Goal: Transaction & Acquisition: Book appointment/travel/reservation

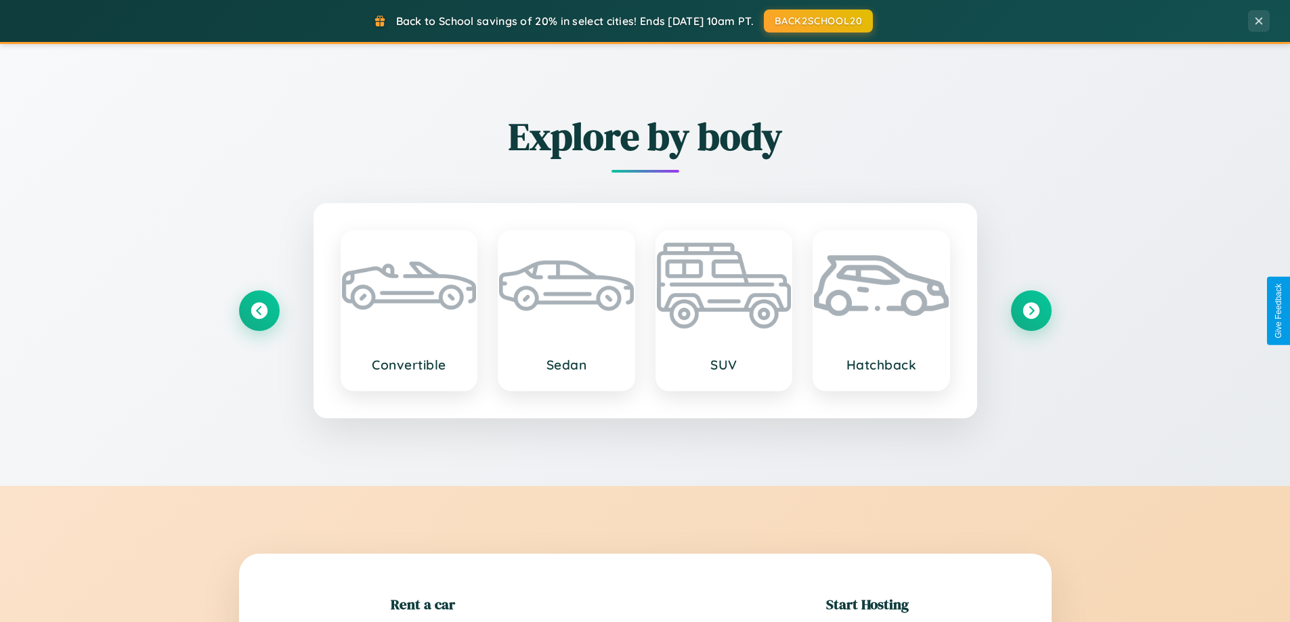
scroll to position [292, 0]
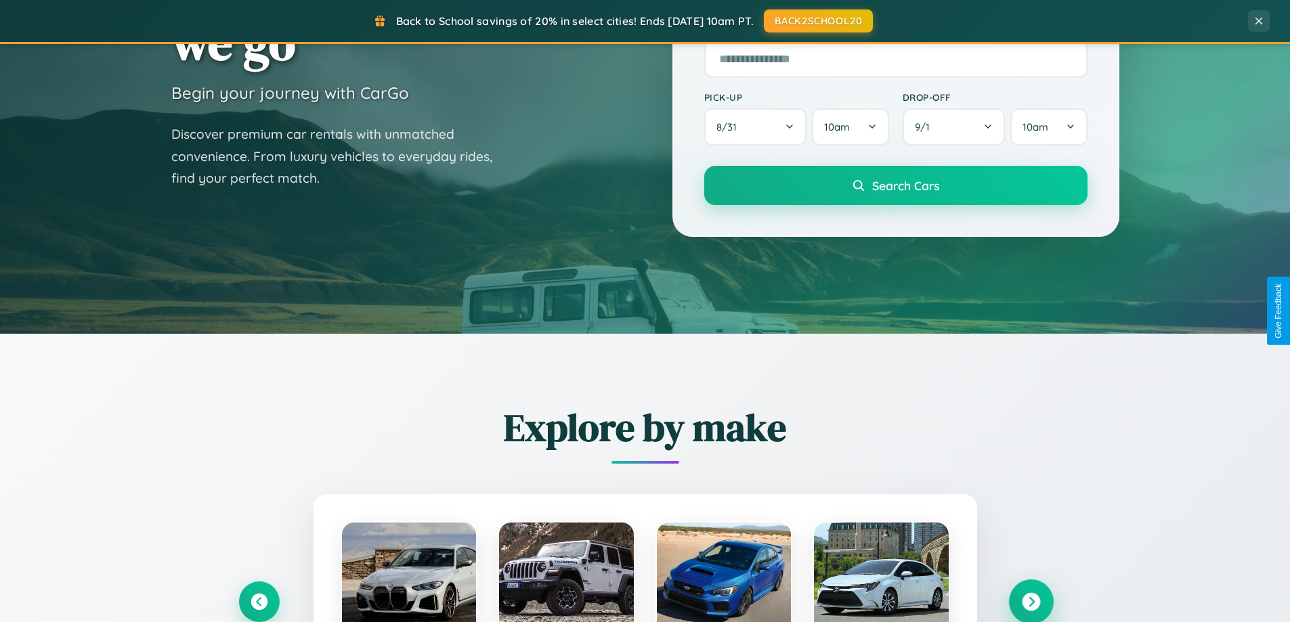
click at [1030, 602] on icon at bounding box center [1030, 602] width 18 height 18
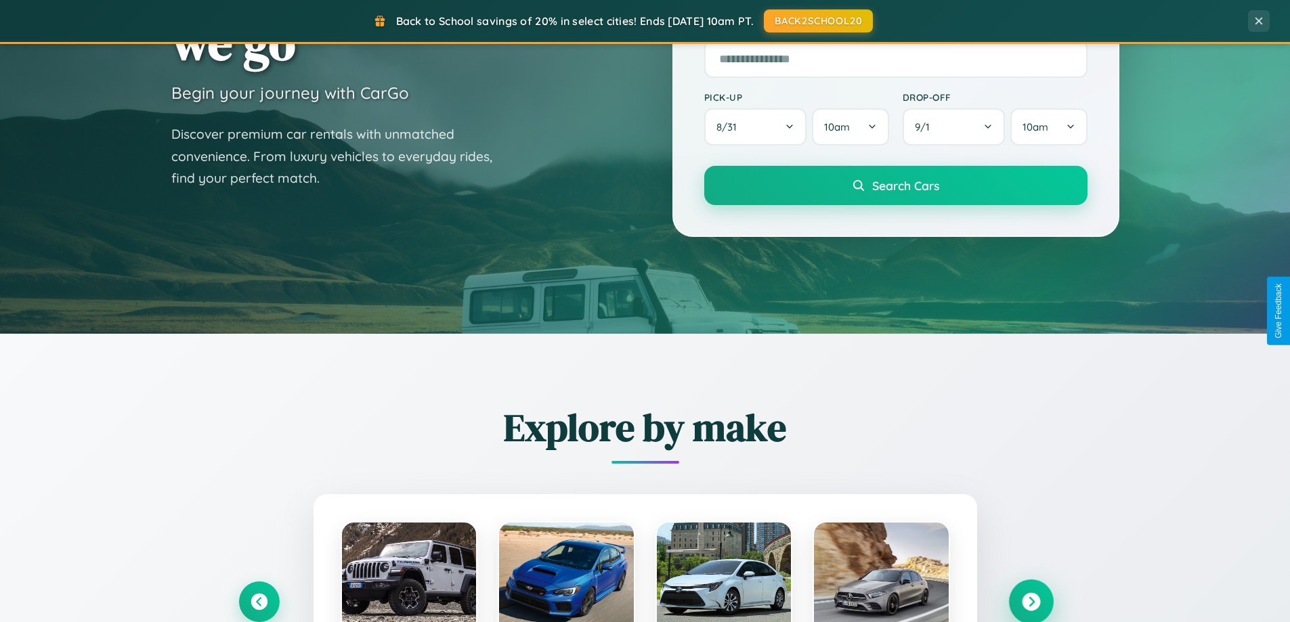
click at [1030, 600] on icon at bounding box center [1030, 602] width 18 height 18
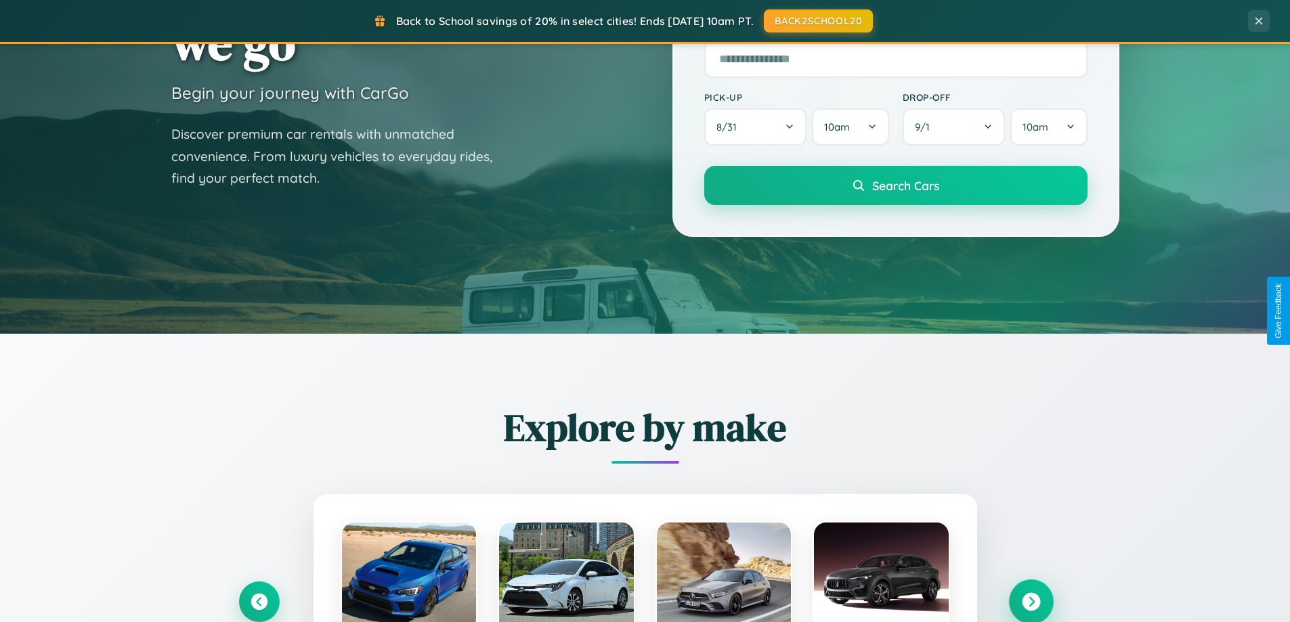
click at [1030, 600] on icon at bounding box center [1030, 602] width 18 height 18
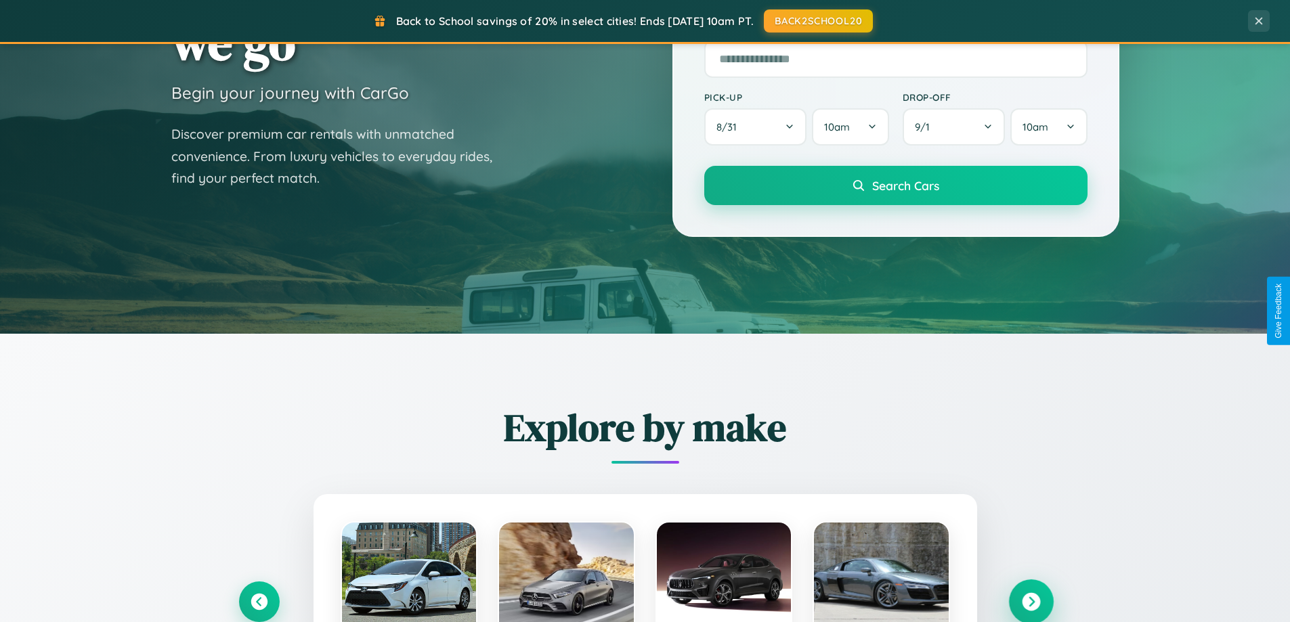
click at [1030, 600] on icon at bounding box center [1030, 602] width 18 height 18
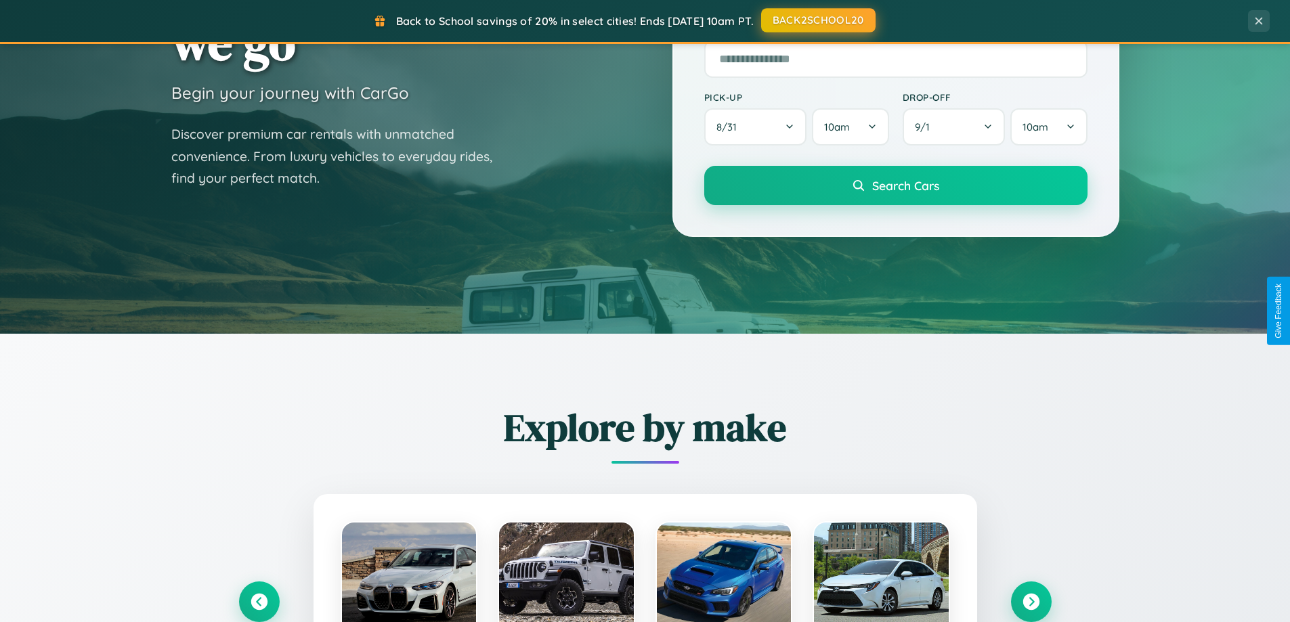
click at [817, 20] on button "BACK2SCHOOL20" at bounding box center [818, 20] width 114 height 24
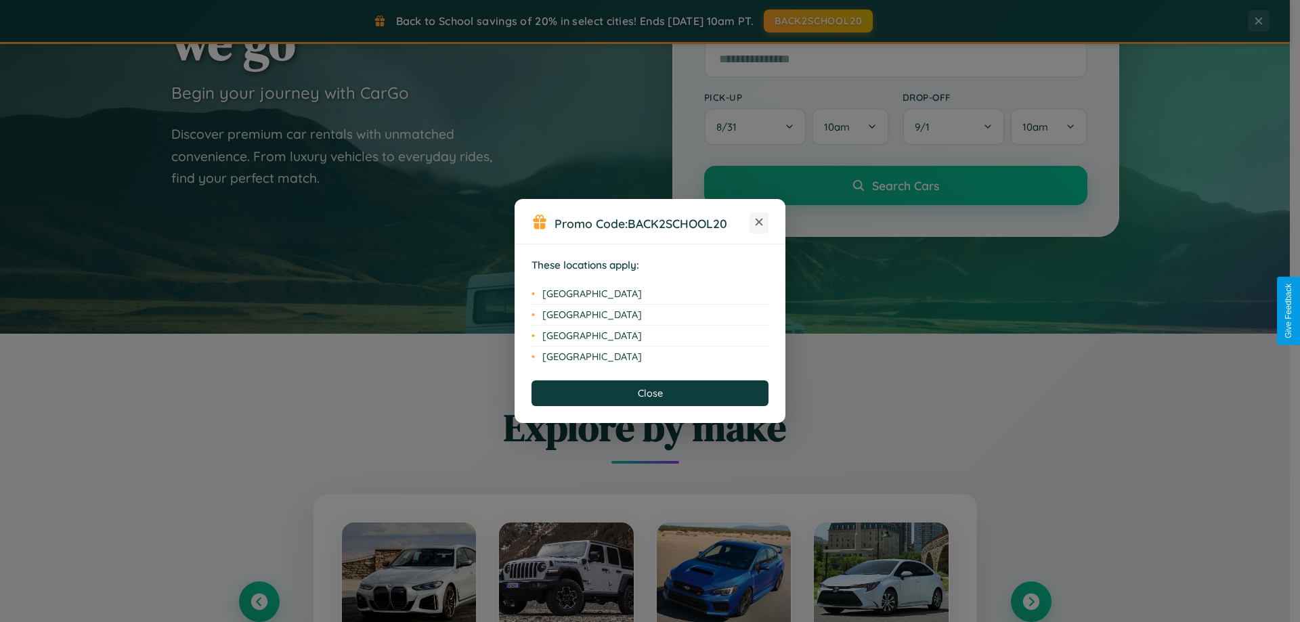
click at [759, 223] on icon at bounding box center [758, 222] width 7 height 7
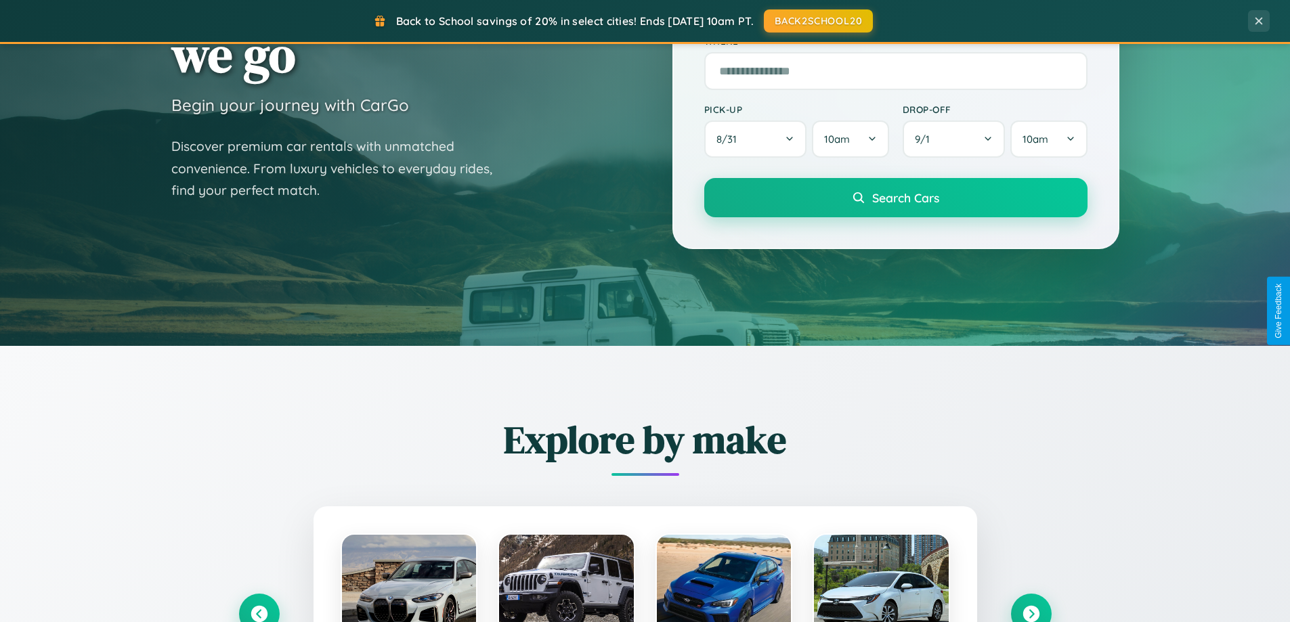
scroll to position [0, 0]
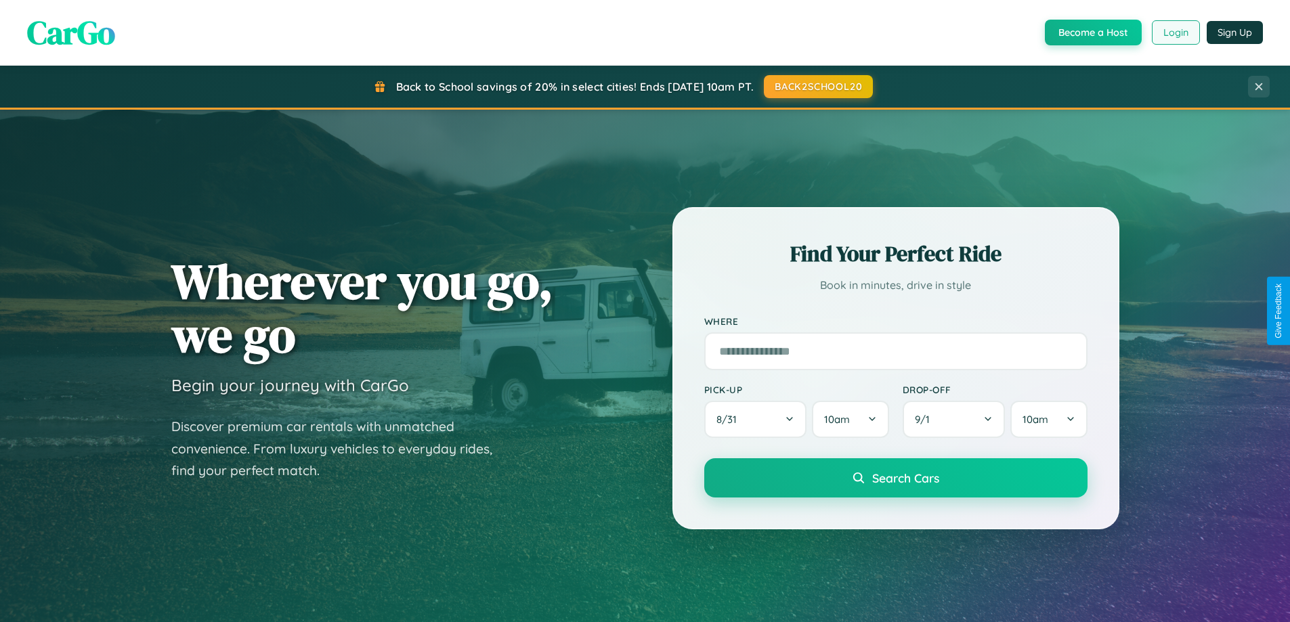
click at [1174, 32] on button "Login" at bounding box center [1175, 32] width 48 height 24
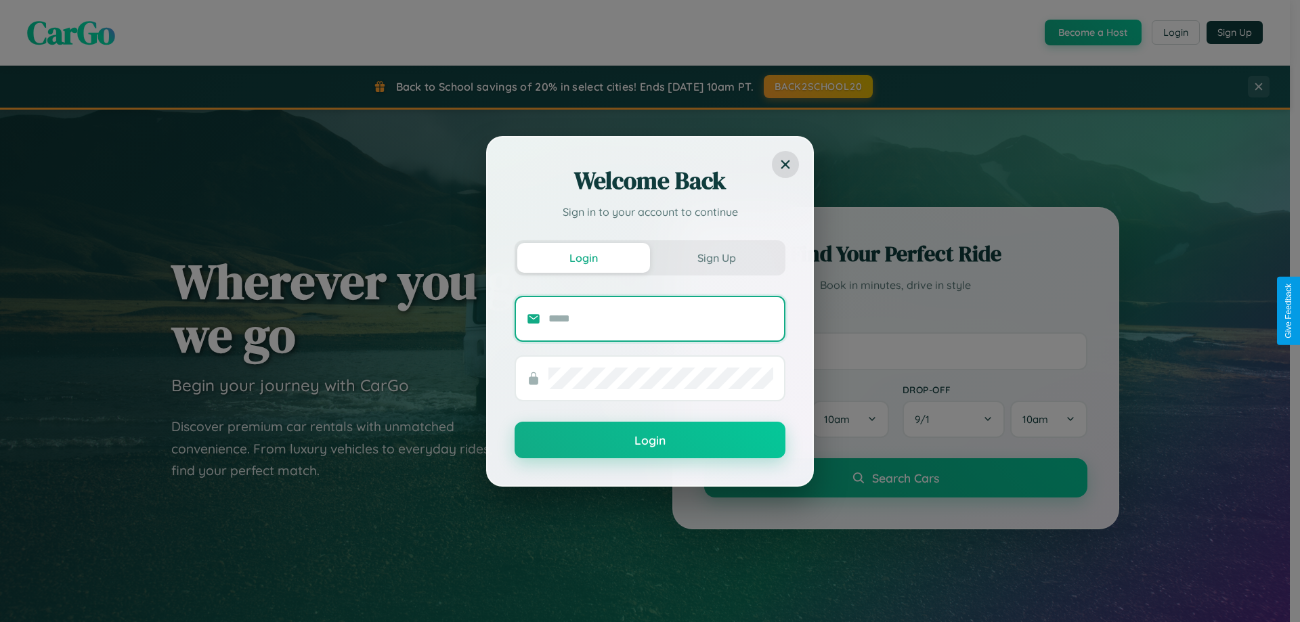
click at [661, 318] on input "text" at bounding box center [660, 319] width 225 height 22
type input "**********"
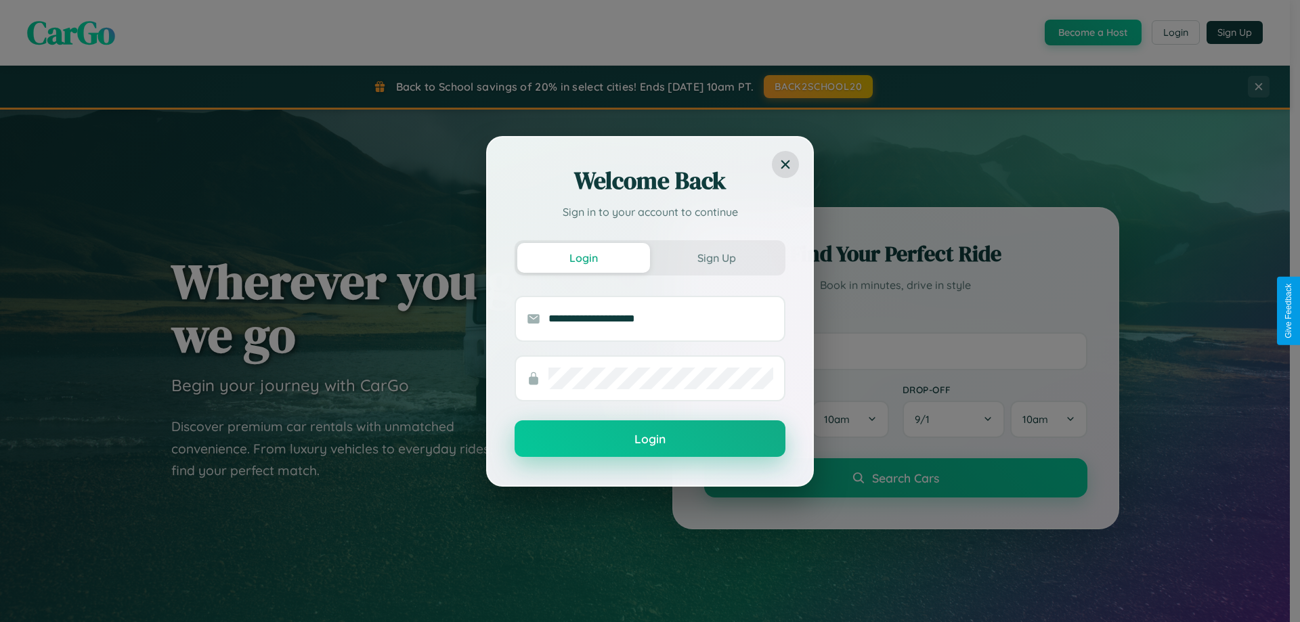
click at [650, 439] on button "Login" at bounding box center [649, 438] width 271 height 37
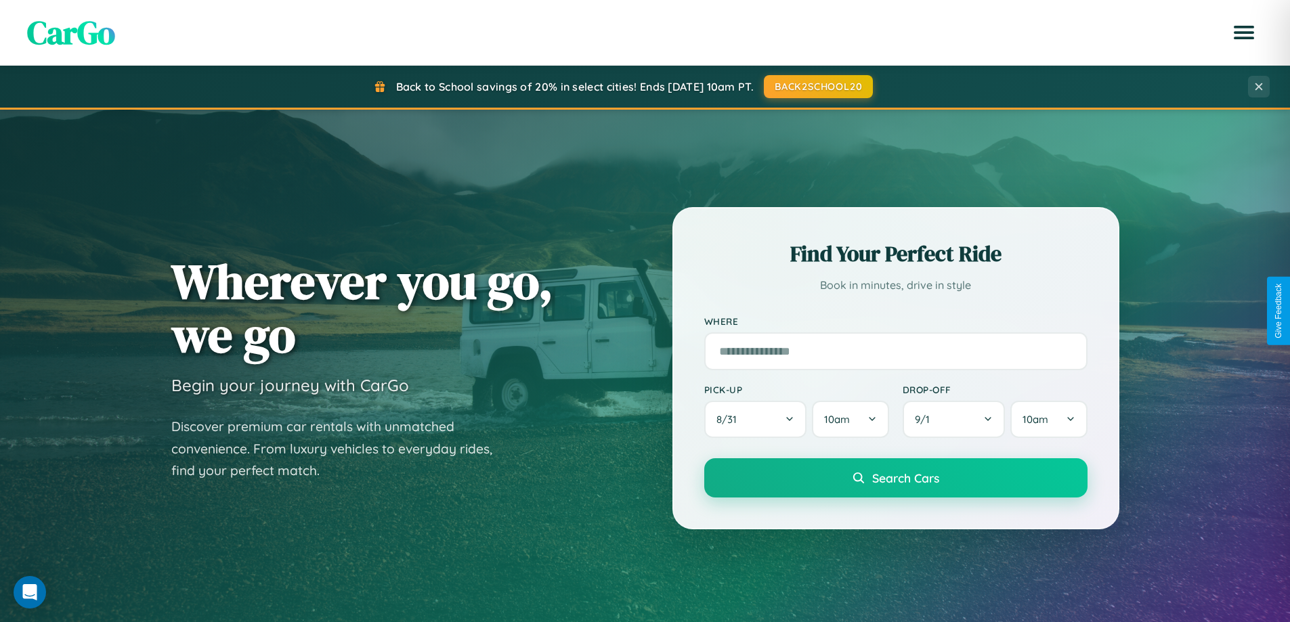
scroll to position [583, 0]
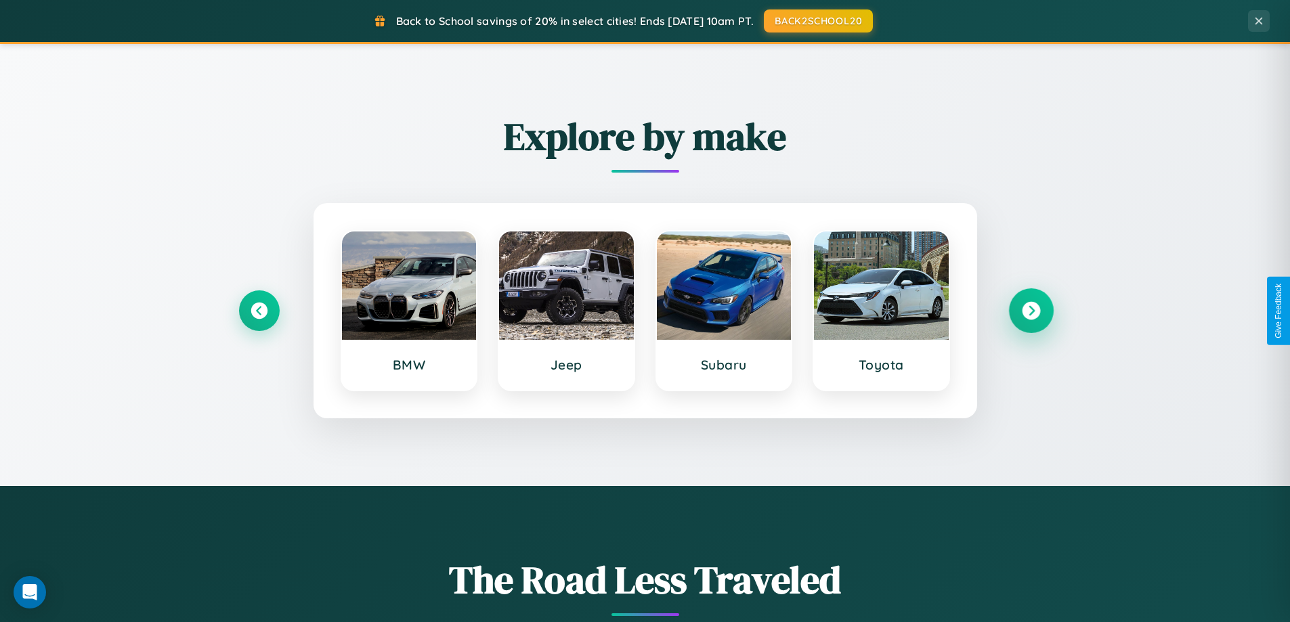
click at [1030, 311] on icon at bounding box center [1030, 311] width 18 height 18
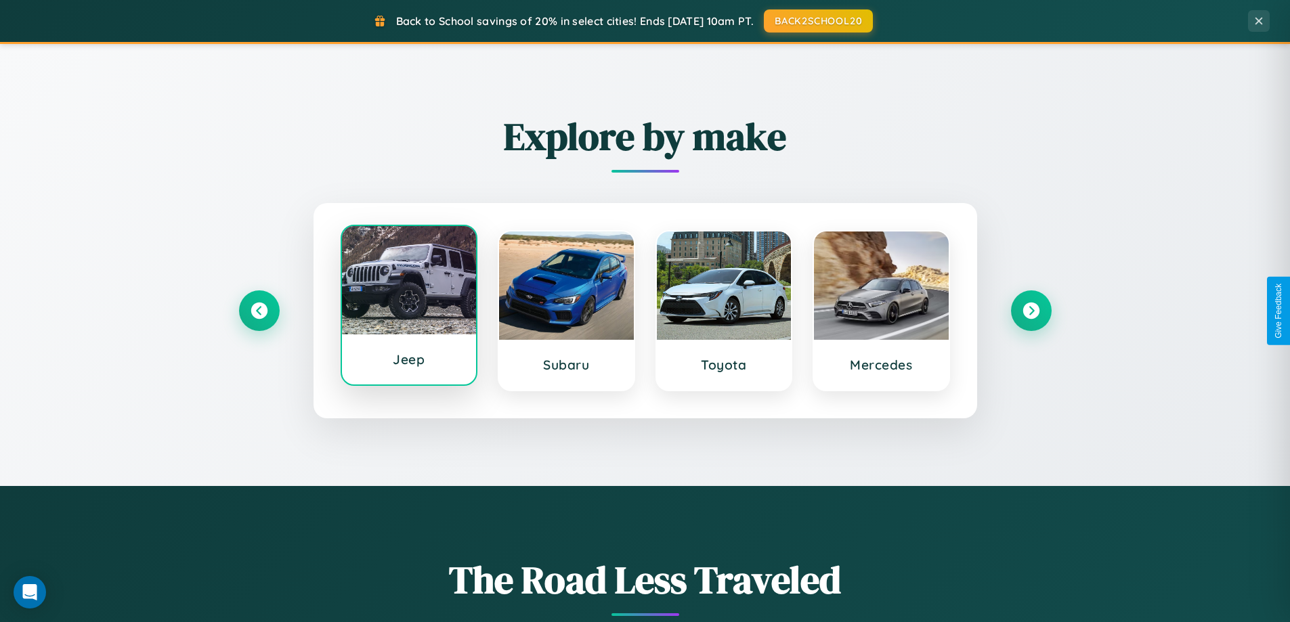
click at [408, 311] on div at bounding box center [409, 280] width 135 height 108
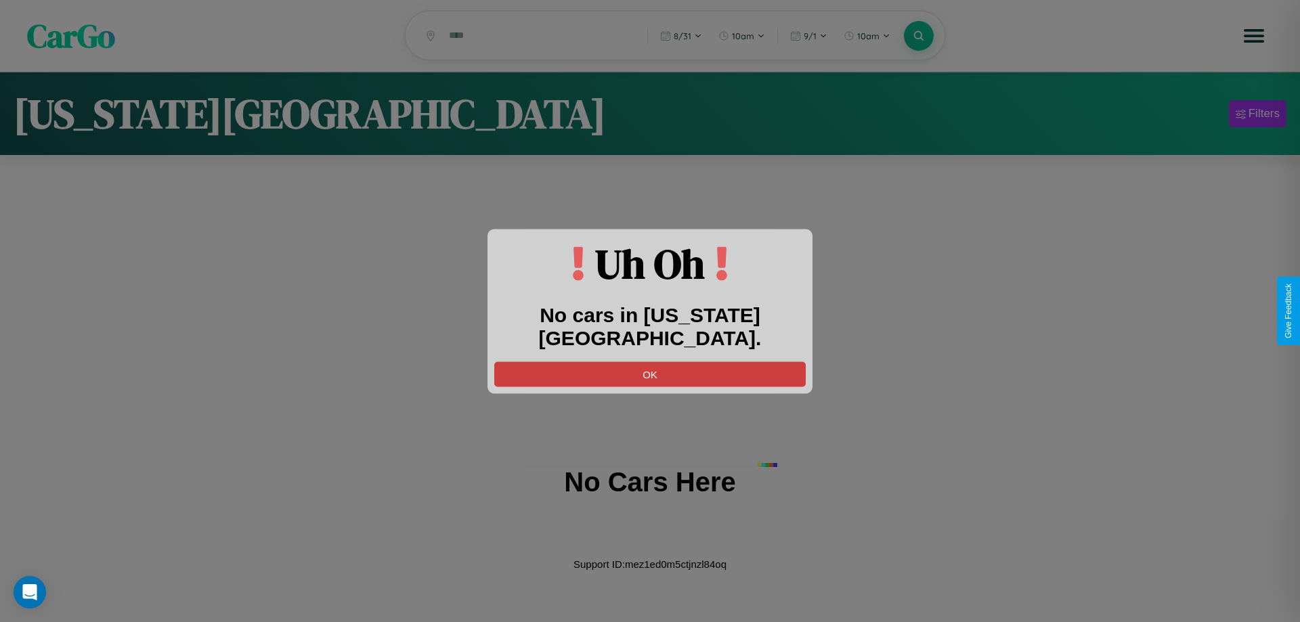
click at [650, 361] on button "OK" at bounding box center [649, 373] width 311 height 25
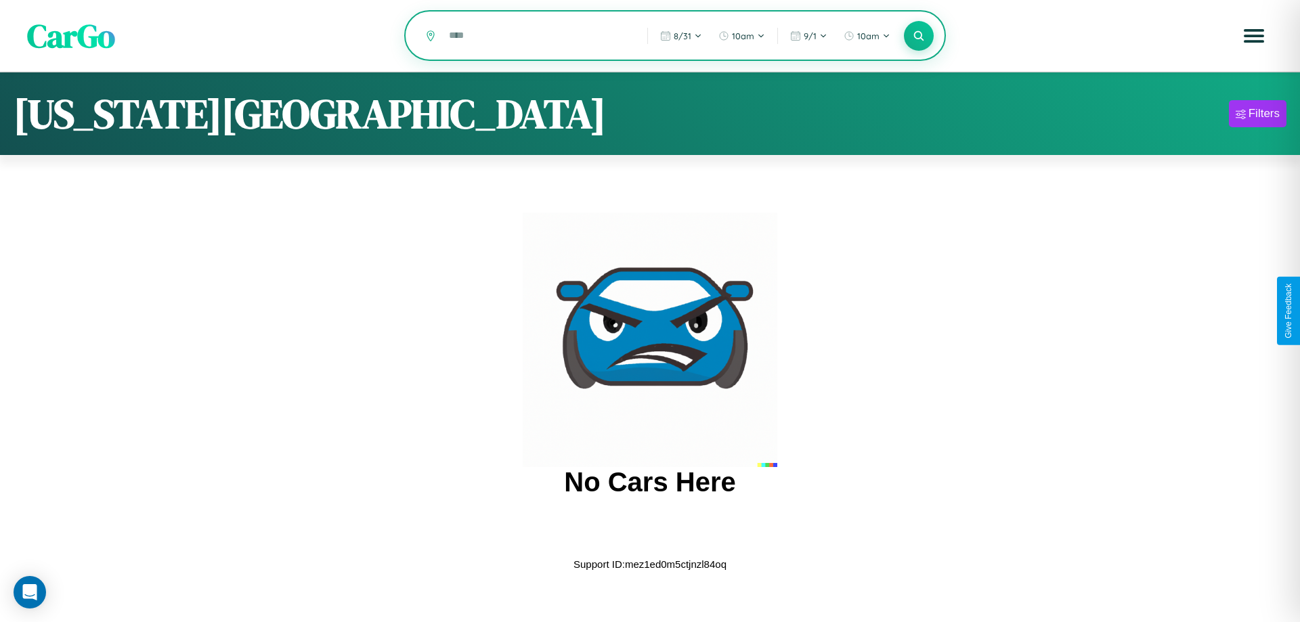
click at [538, 37] on input "text" at bounding box center [538, 36] width 192 height 24
click at [919, 36] on icon at bounding box center [918, 35] width 13 height 13
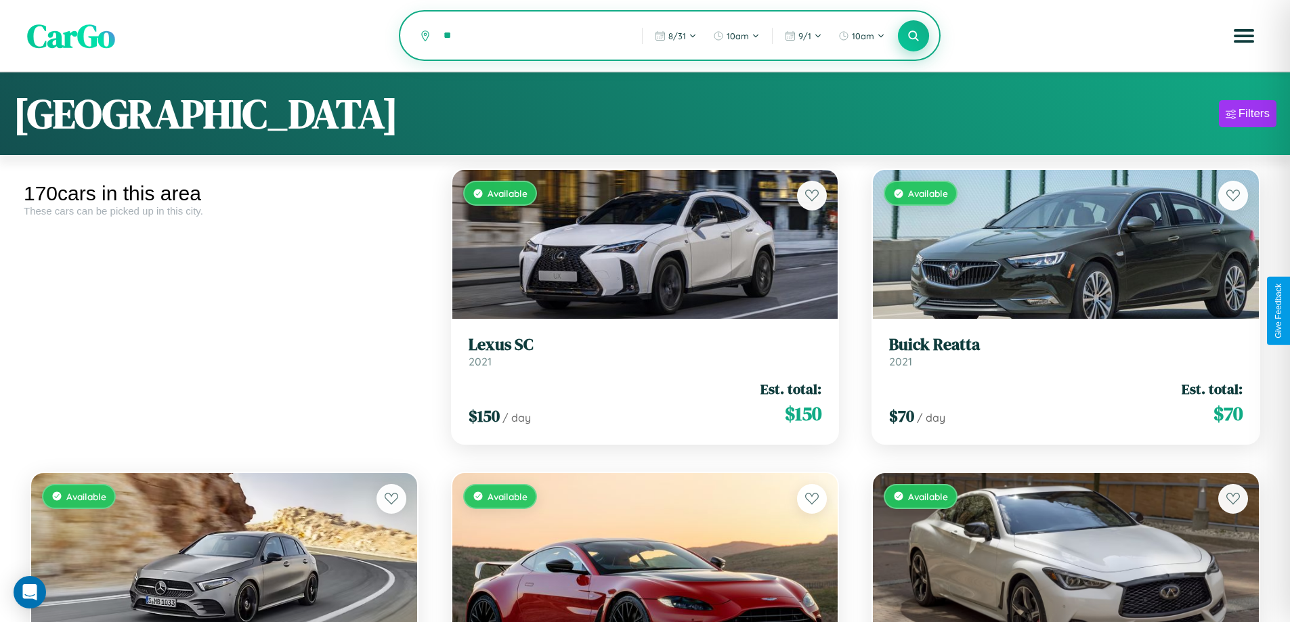
type input "*"
type input "******"
click at [913, 37] on icon at bounding box center [913, 35] width 13 height 13
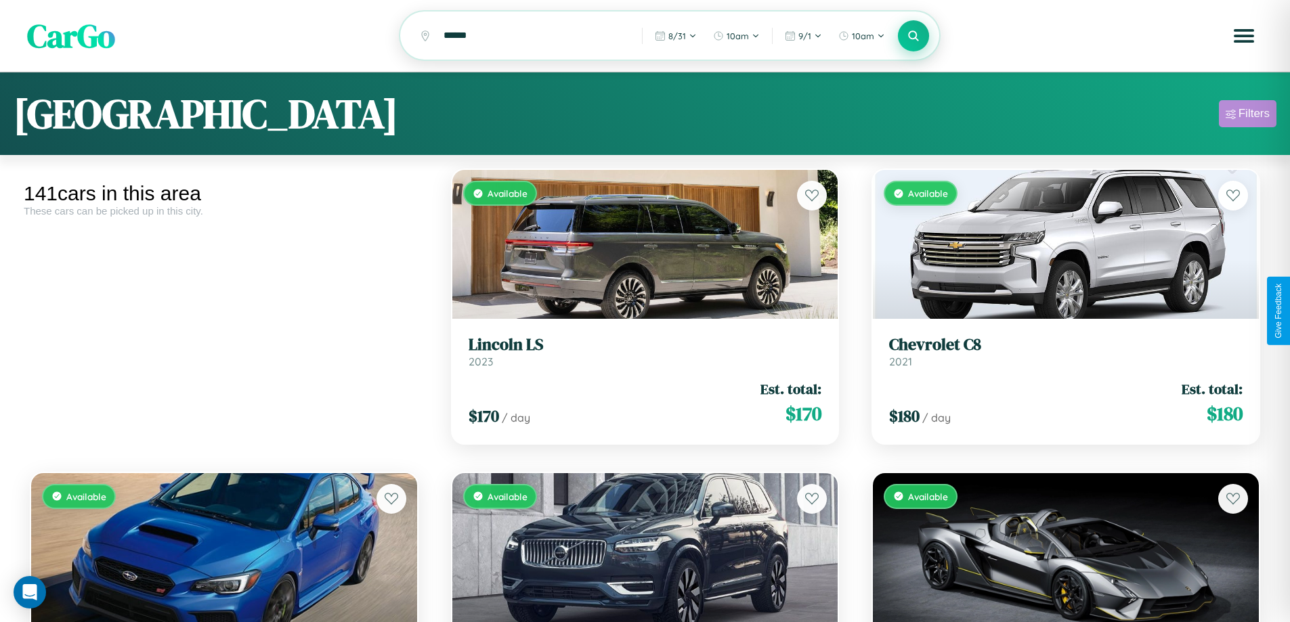
click at [1247, 116] on div "Filters" at bounding box center [1253, 114] width 31 height 14
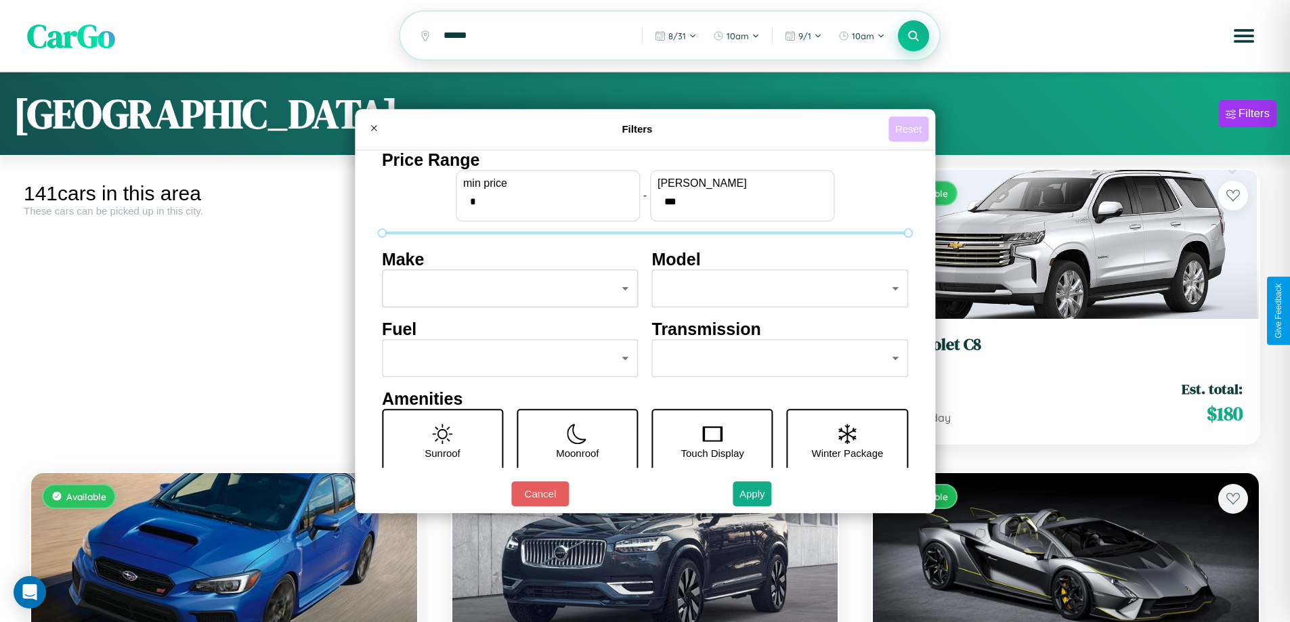
click at [910, 129] on button "Reset" at bounding box center [908, 128] width 40 height 25
